Goal: Navigation & Orientation: Find specific page/section

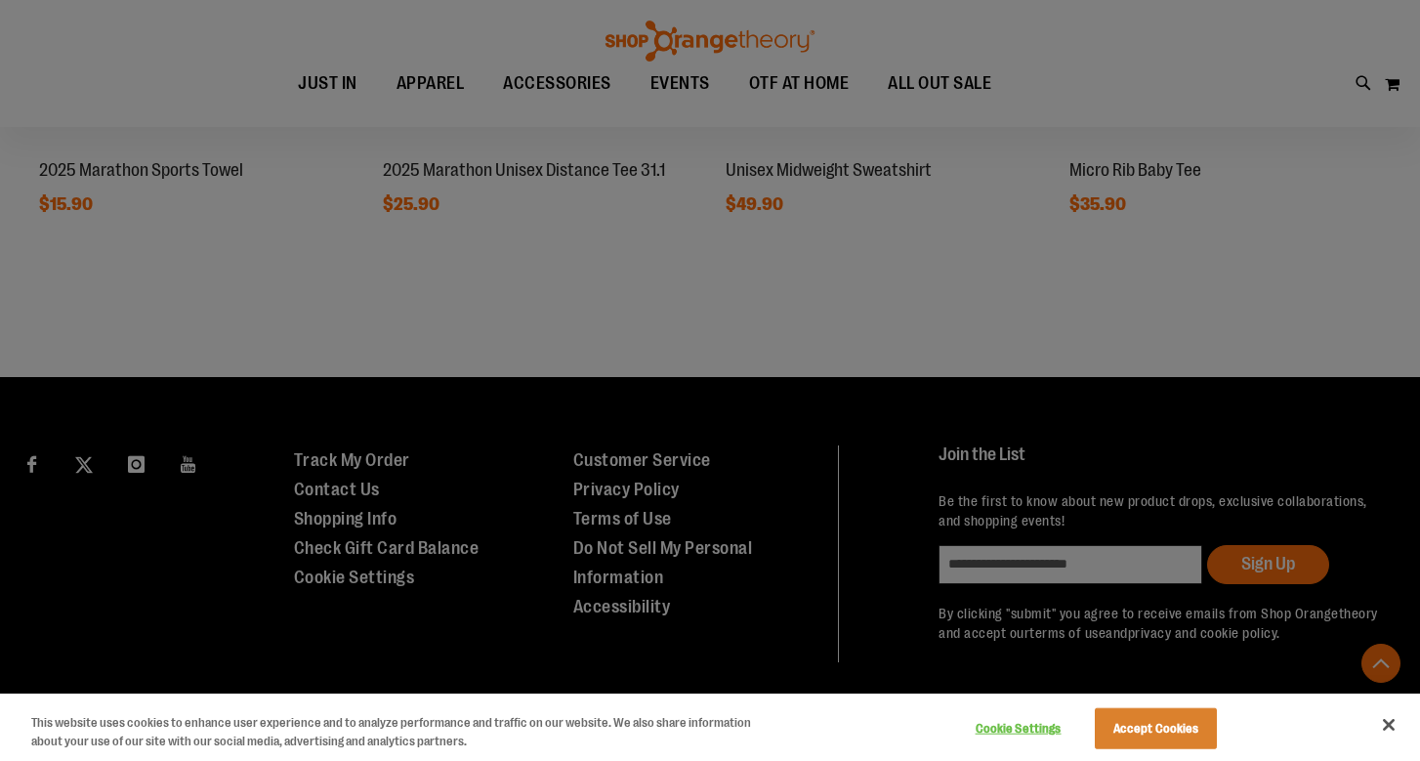
scroll to position [1908, 0]
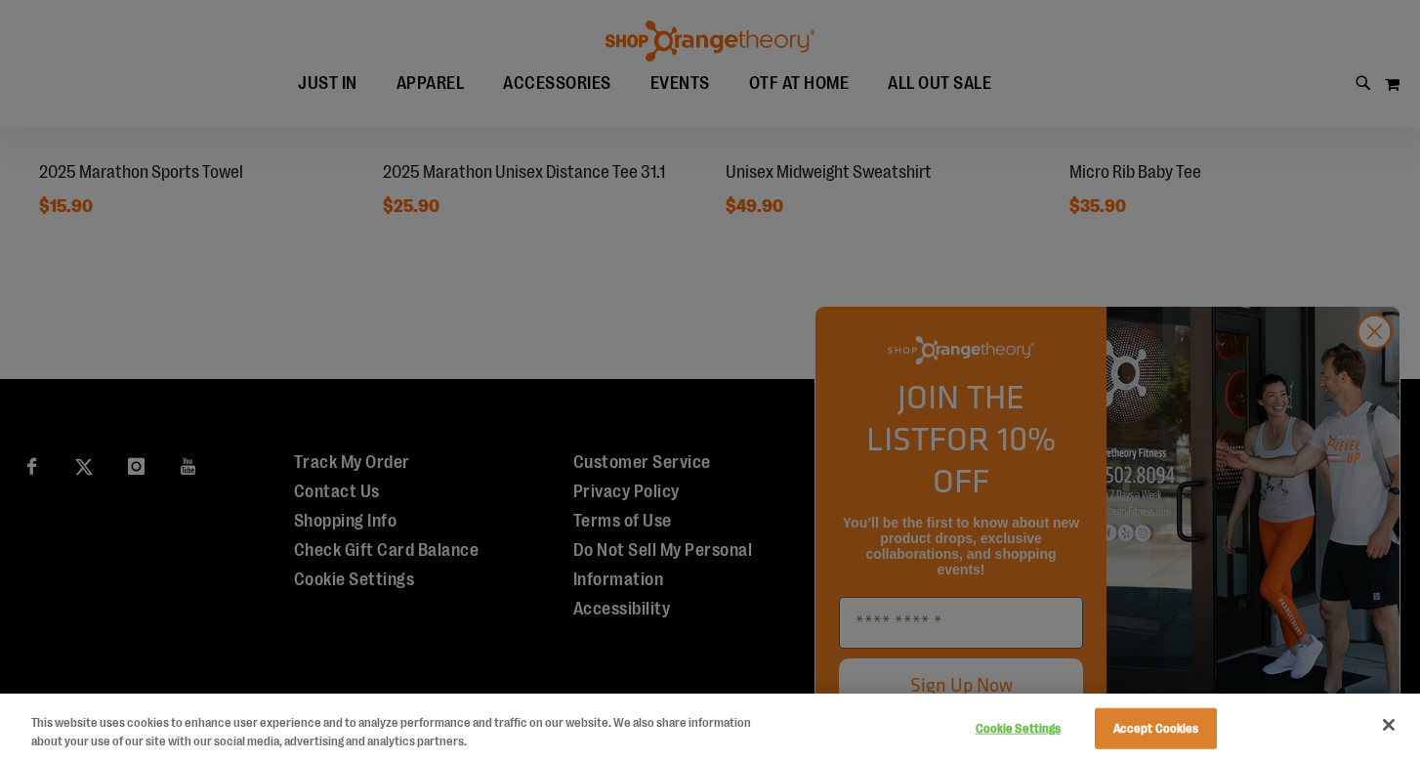
click at [1389, 731] on button "Close" at bounding box center [1389, 724] width 43 height 43
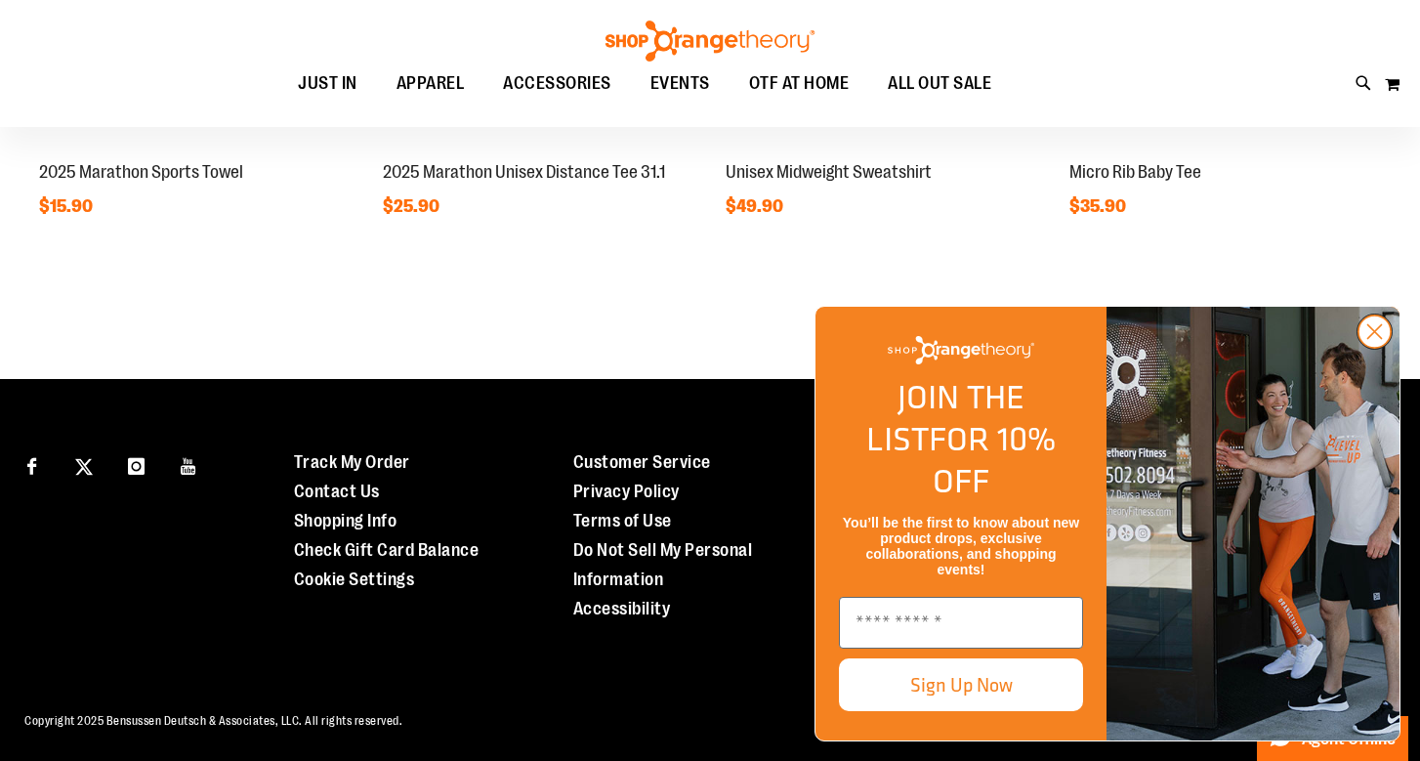
click at [1373, 348] on circle "Close dialog" at bounding box center [1375, 332] width 32 height 32
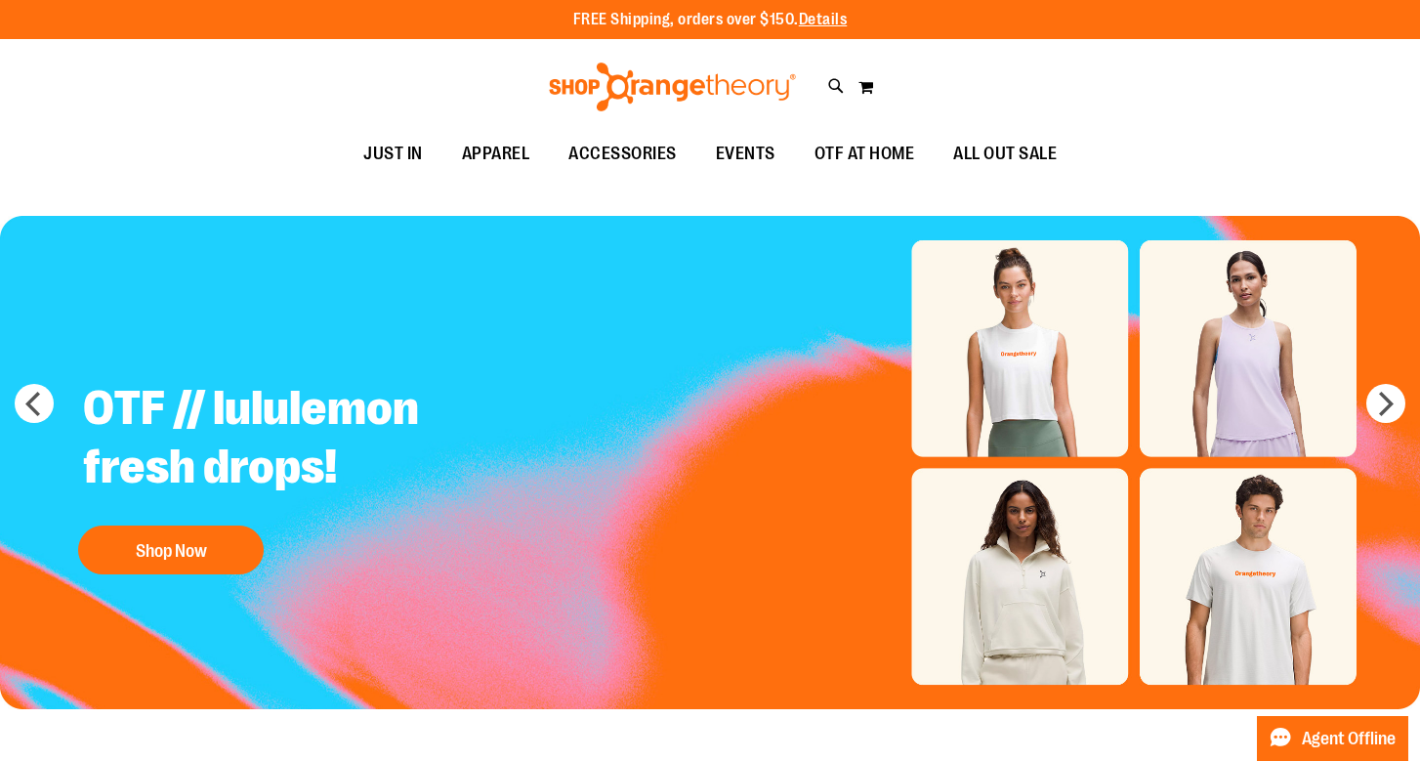
scroll to position [0, 0]
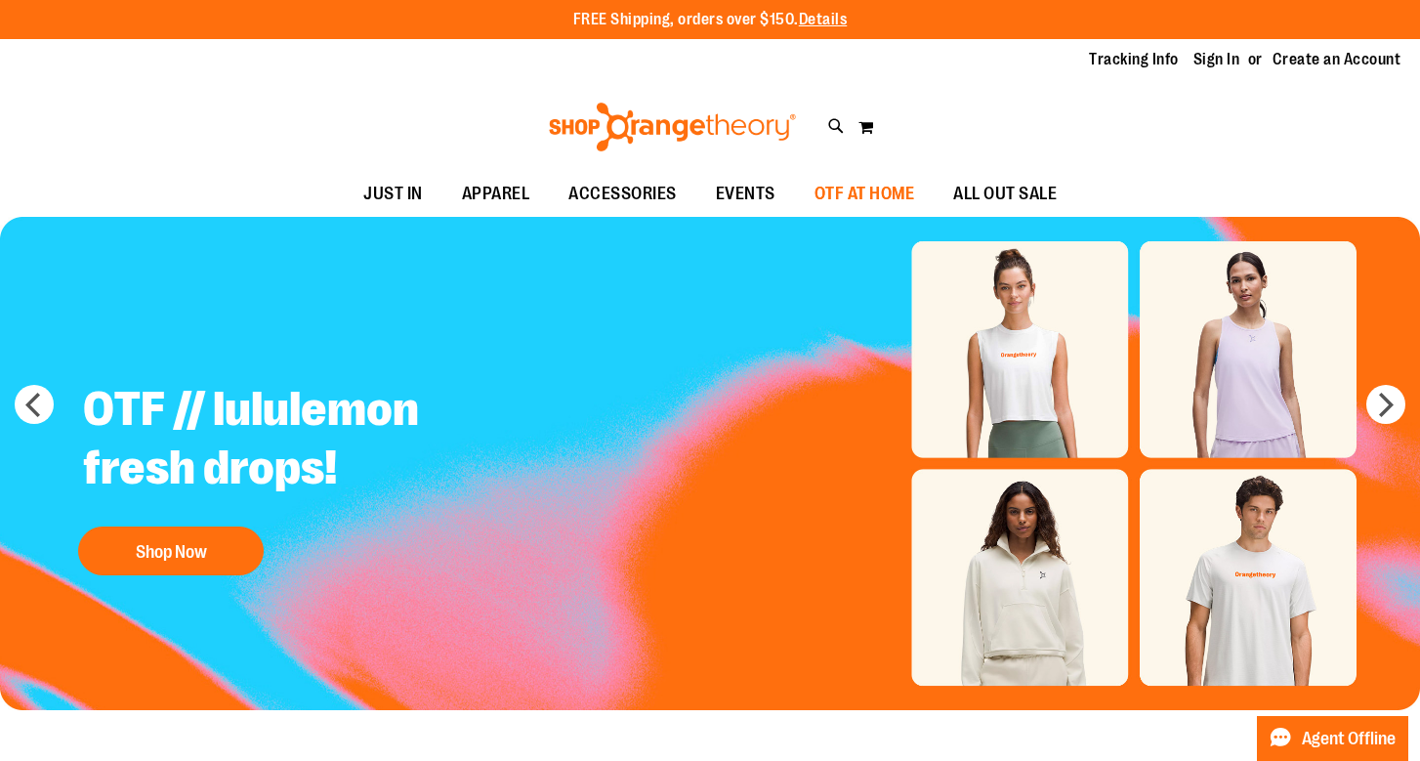
click at [844, 185] on span "OTF AT HOME" at bounding box center [865, 194] width 101 height 44
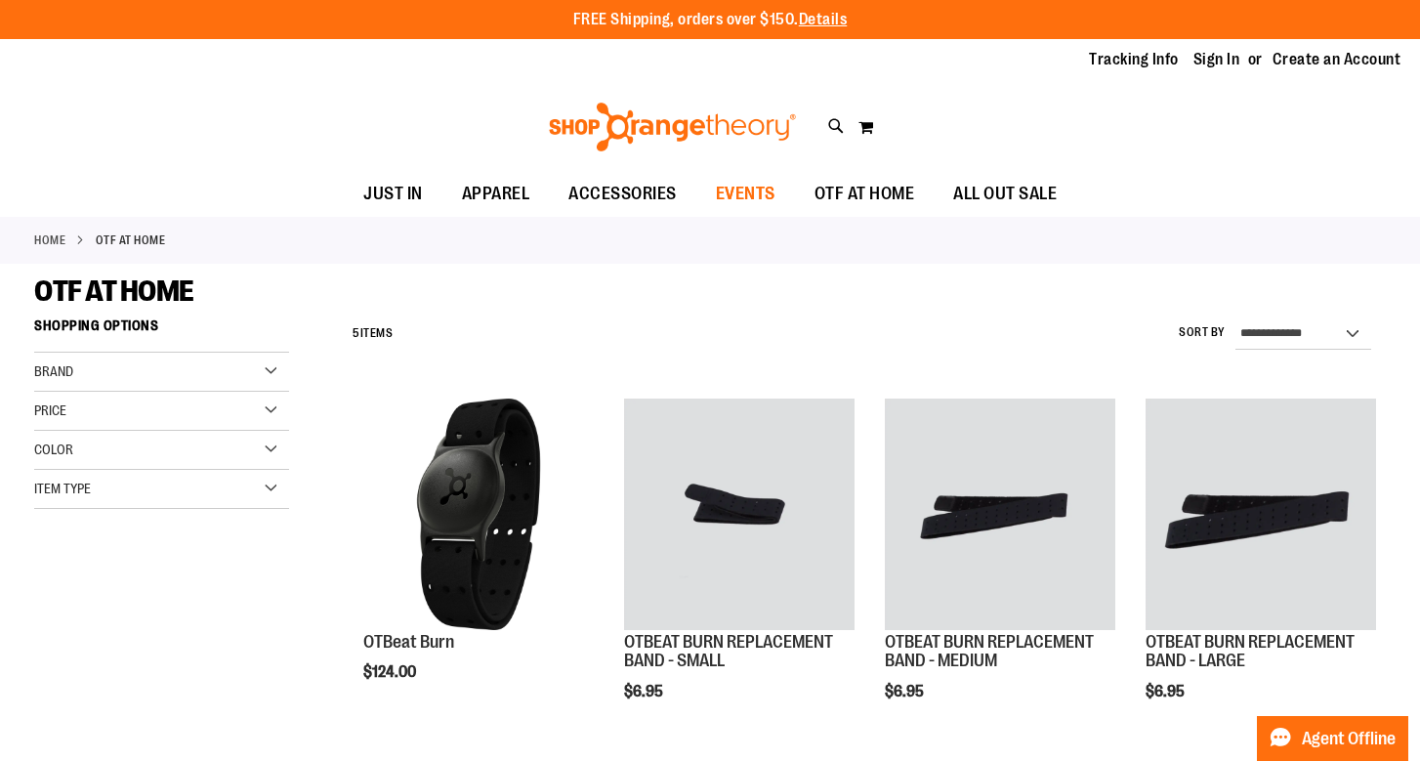
click at [732, 192] on span "EVENTS" at bounding box center [746, 194] width 60 height 44
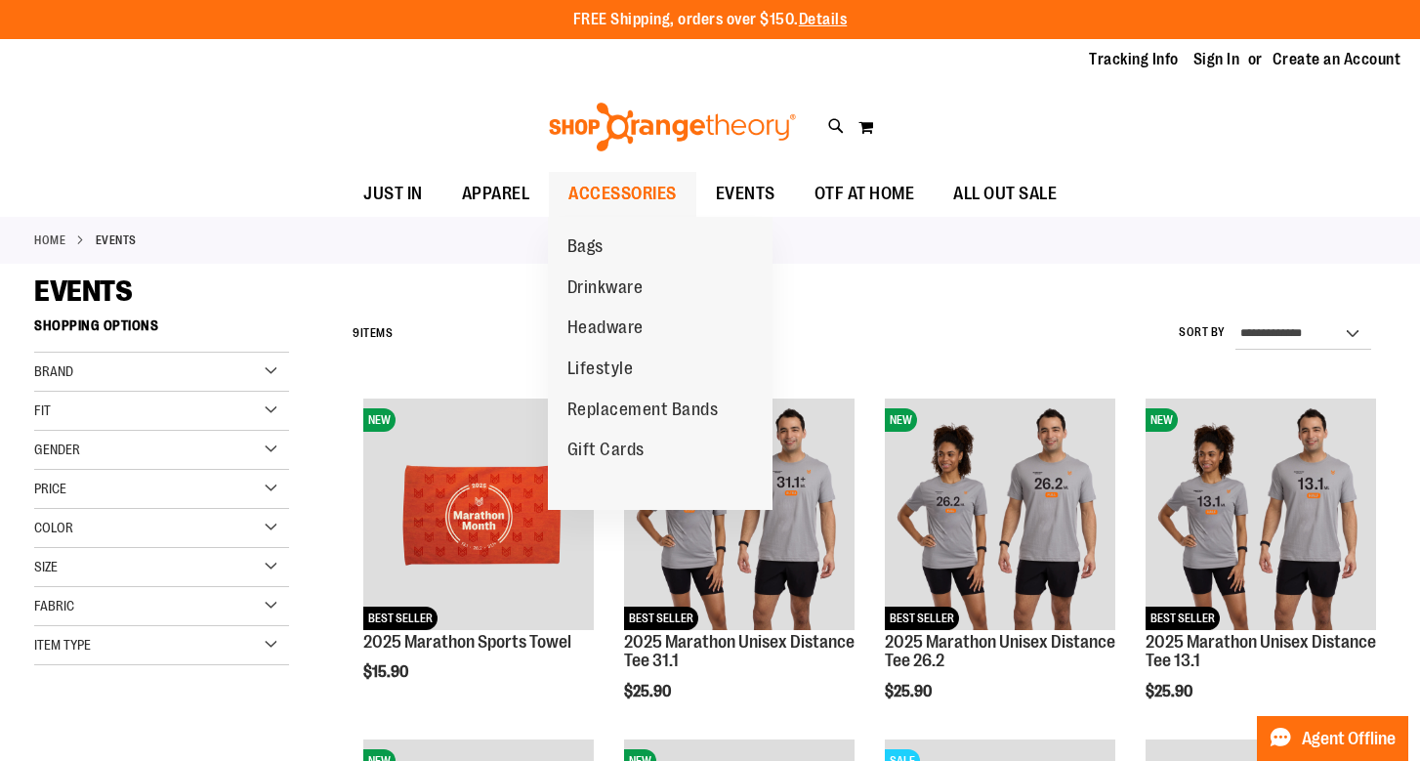
click at [616, 190] on span "ACCESSORIES" at bounding box center [623, 194] width 108 height 44
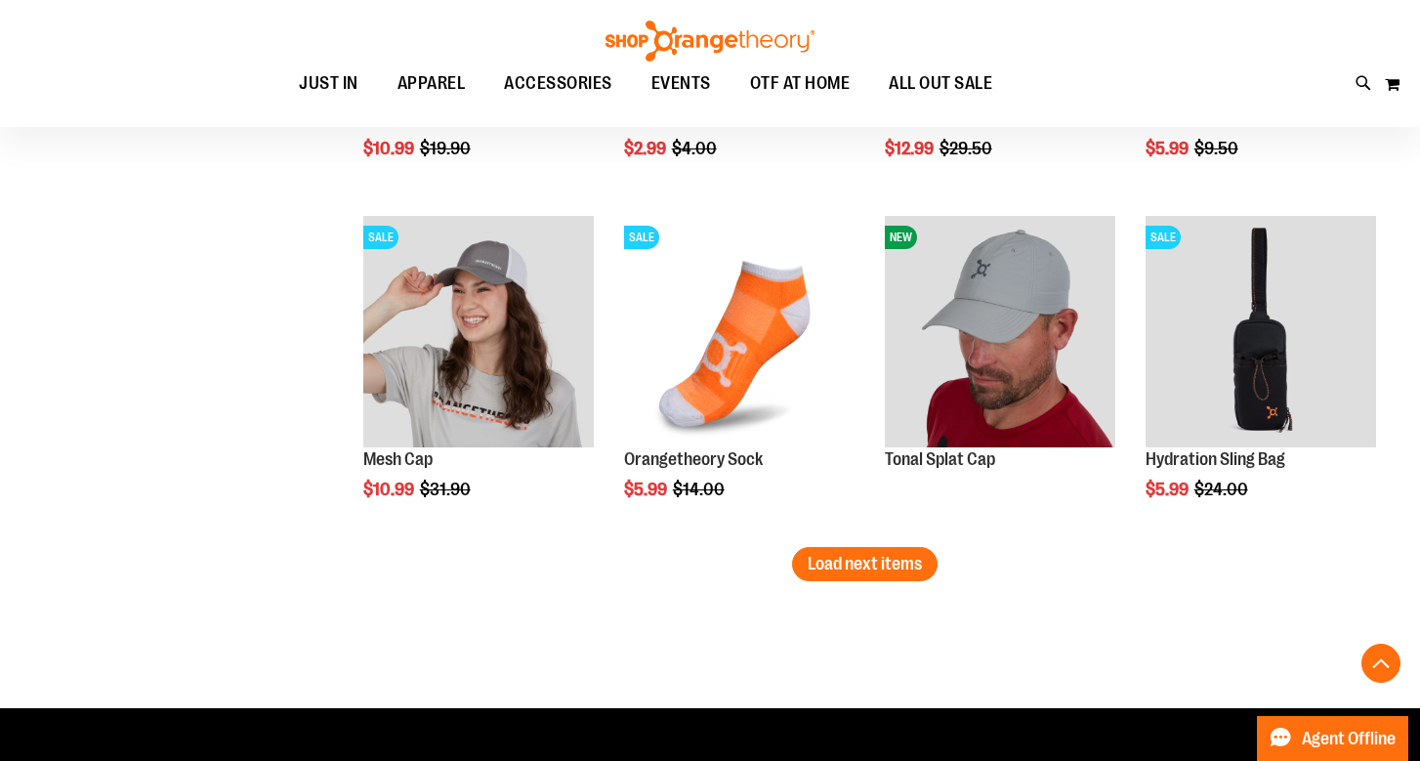
scroll to position [2911, 0]
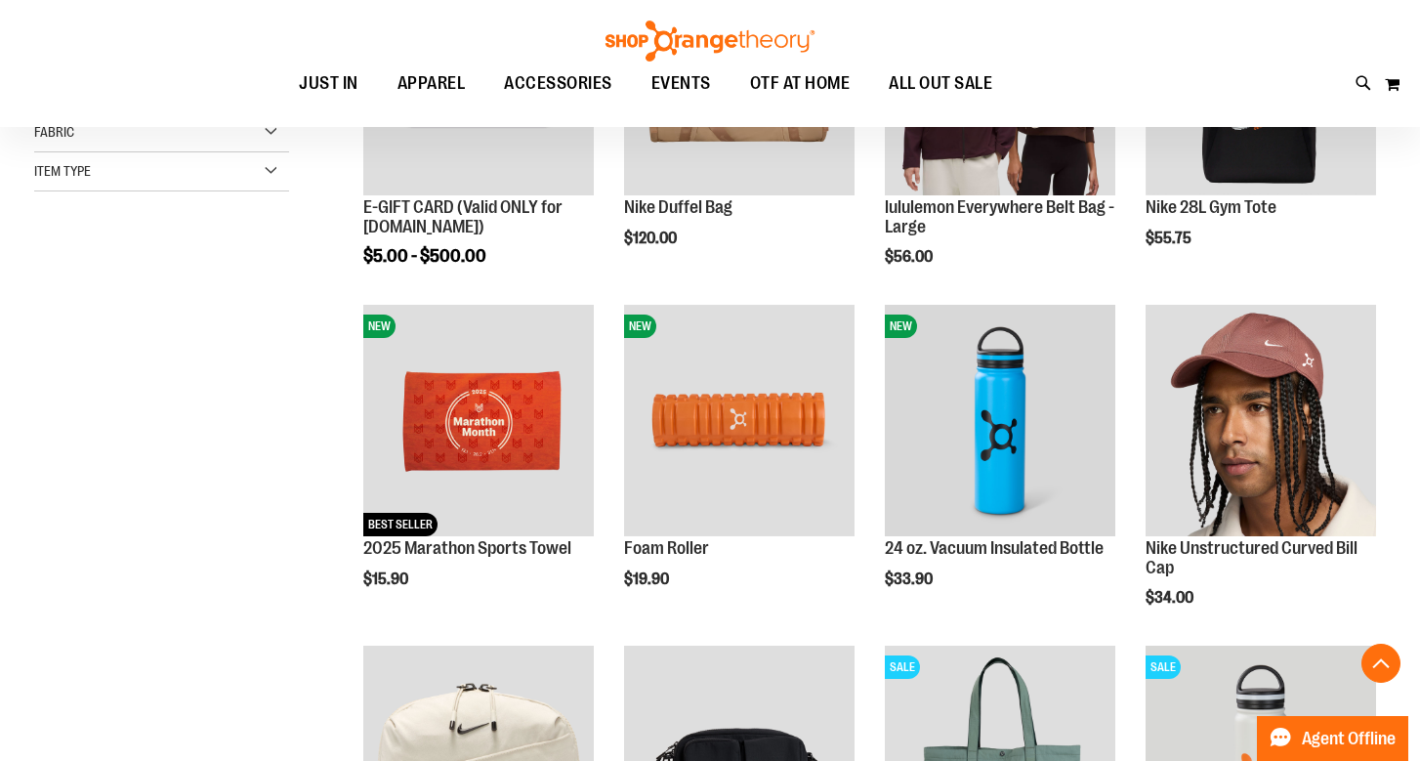
scroll to position [118, 0]
